Goal: Transaction & Acquisition: Subscribe to service/newsletter

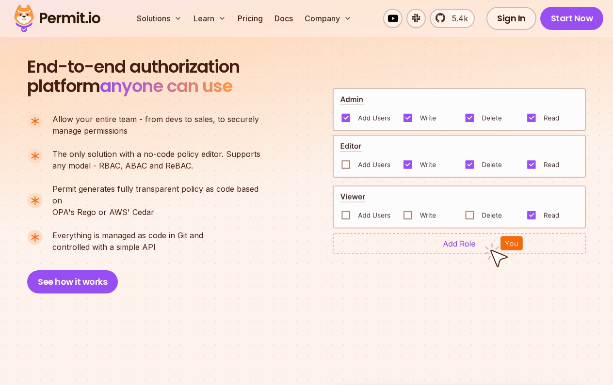
scroll to position [650, 0]
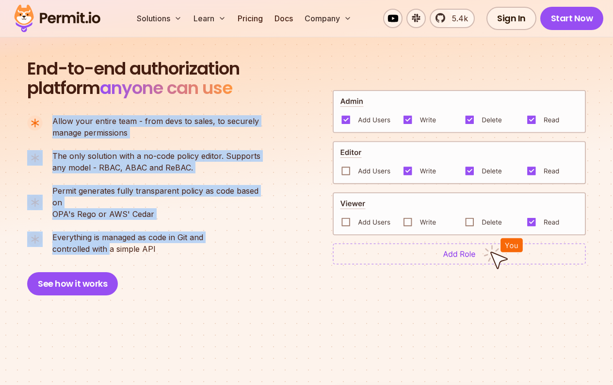
drag, startPoint x: 84, startPoint y: 115, endPoint x: 106, endPoint y: 239, distance: 126.1
click at [106, 239] on ul "Allow your entire team - from devs to sales, to securely manage permissions The…" at bounding box center [147, 185] width 241 height 140
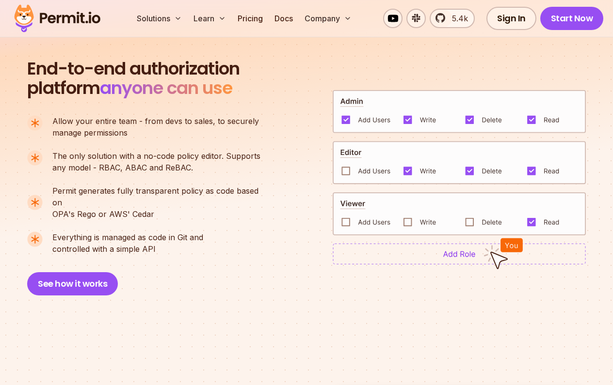
click at [122, 243] on div "End-to-end authorization platform anyone can use A no-code authorization platfo…" at bounding box center [148, 177] width 242 height 237
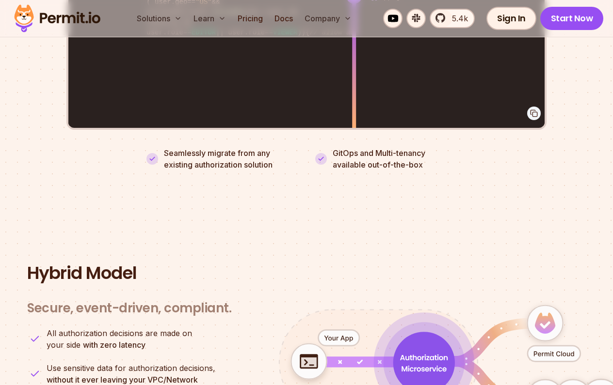
scroll to position [1941, 0]
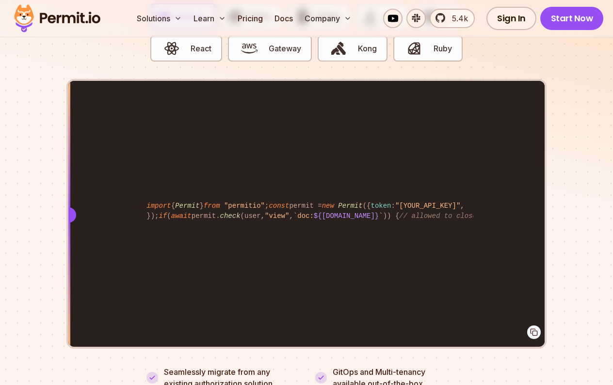
drag, startPoint x: 356, startPoint y: 206, endPoint x: 48, endPoint y: 219, distance: 307.6
click at [48, 219] on section "Fully functional authorization in 5 minutes Just add permit.check() to your cod…" at bounding box center [306, 133] width 613 height 605
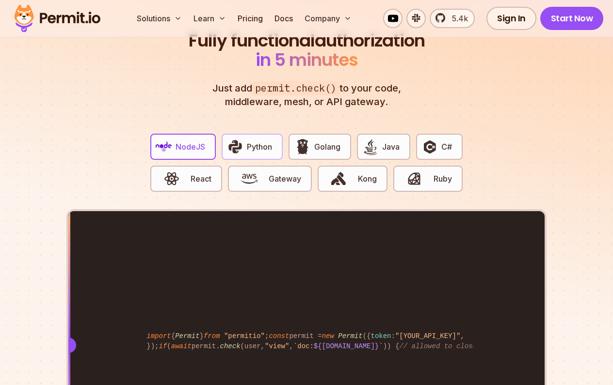
click at [251, 141] on span "Python" at bounding box center [259, 147] width 25 height 12
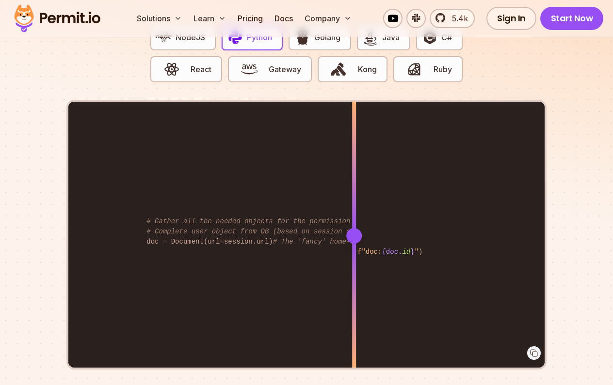
scroll to position [1938, 0]
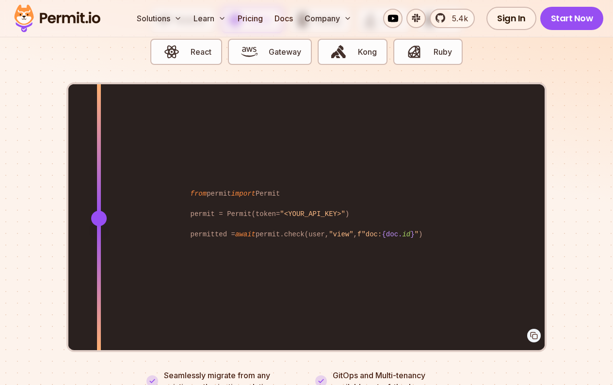
drag, startPoint x: 358, startPoint y: 205, endPoint x: 99, endPoint y: 202, distance: 258.9
click at [99, 211] on div at bounding box center [99, 219] width 16 height 16
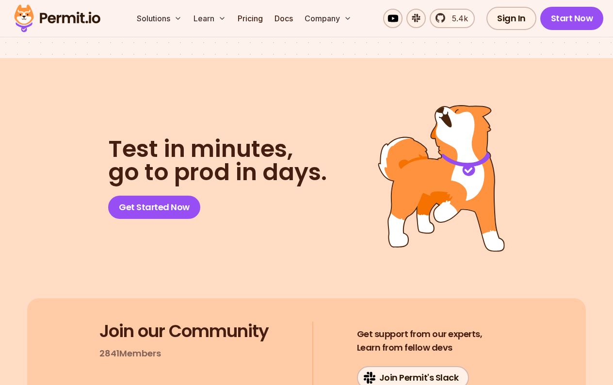
scroll to position [4914, 0]
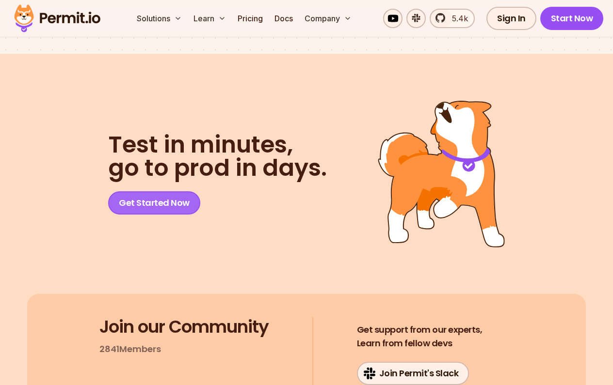
click at [146, 191] on link "Get Started Now" at bounding box center [154, 202] width 92 height 23
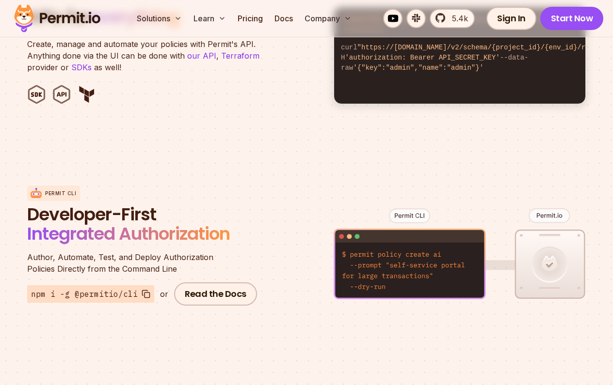
scroll to position [872, 0]
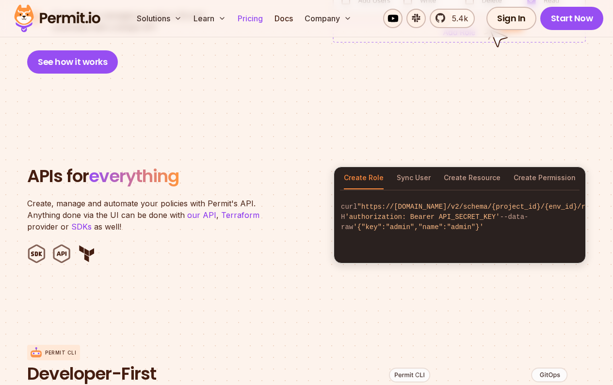
click at [259, 19] on link "Pricing" at bounding box center [250, 18] width 33 height 19
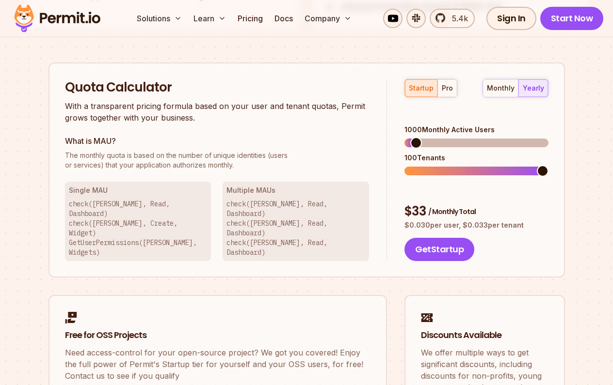
scroll to position [861, 0]
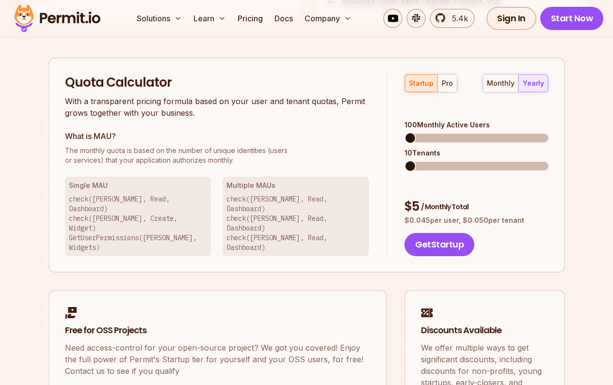
click at [378, 107] on div "Quota Calculator With a transparent pricing formula based on your user and tena…" at bounding box center [306, 165] width 516 height 215
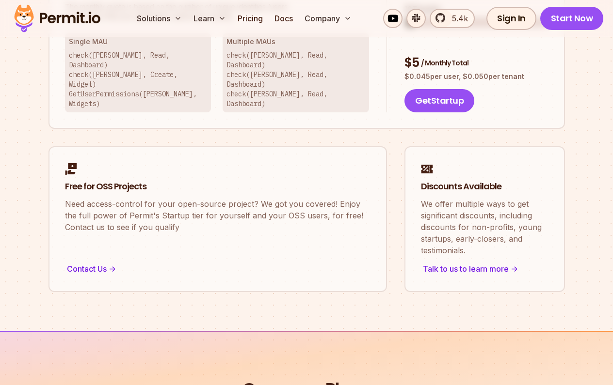
scroll to position [1039, 0]
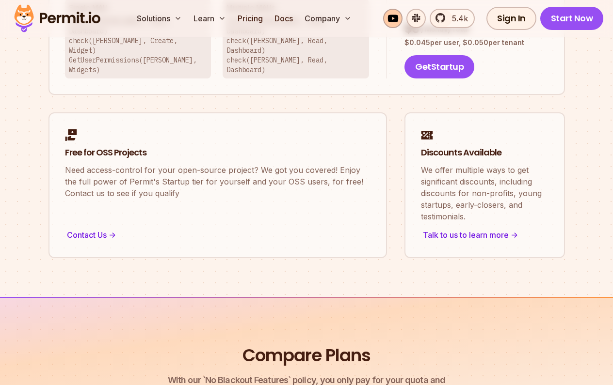
click at [393, 22] on link at bounding box center [392, 18] width 19 height 19
